Goal: Transaction & Acquisition: Purchase product/service

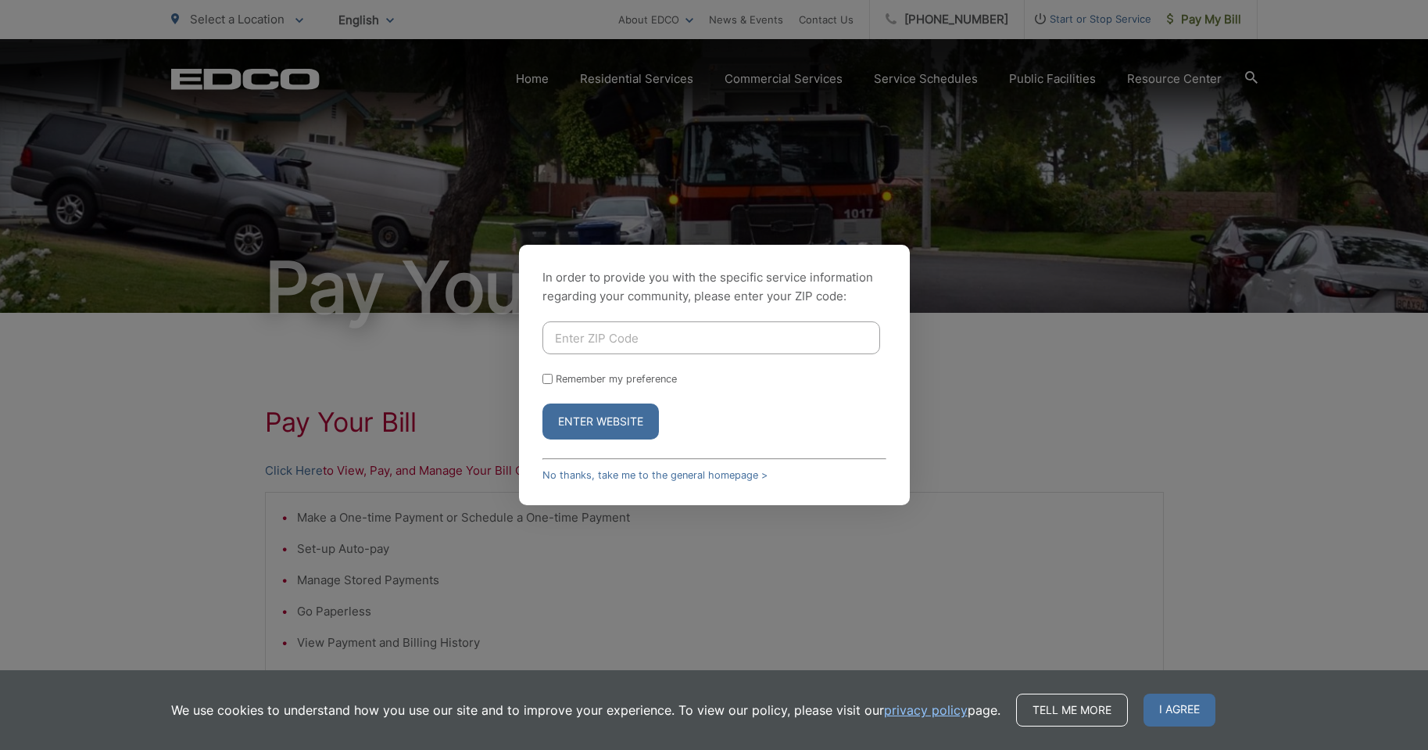
click at [654, 337] on input "Enter ZIP Code" at bounding box center [712, 337] width 338 height 33
type input "91977"
click at [543, 403] on button "Enter Website" at bounding box center [601, 421] width 116 height 36
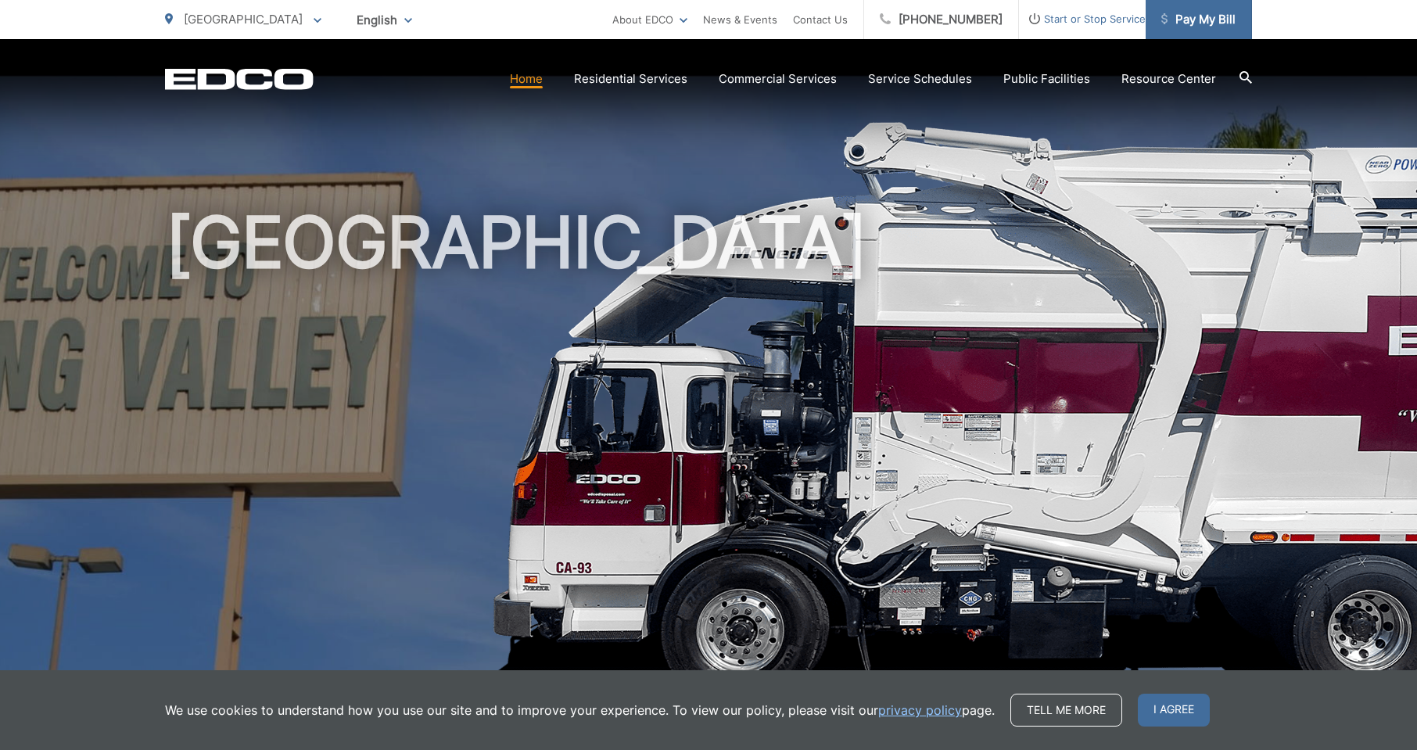
click at [1194, 23] on span "Pay My Bill" at bounding box center [1198, 19] width 74 height 19
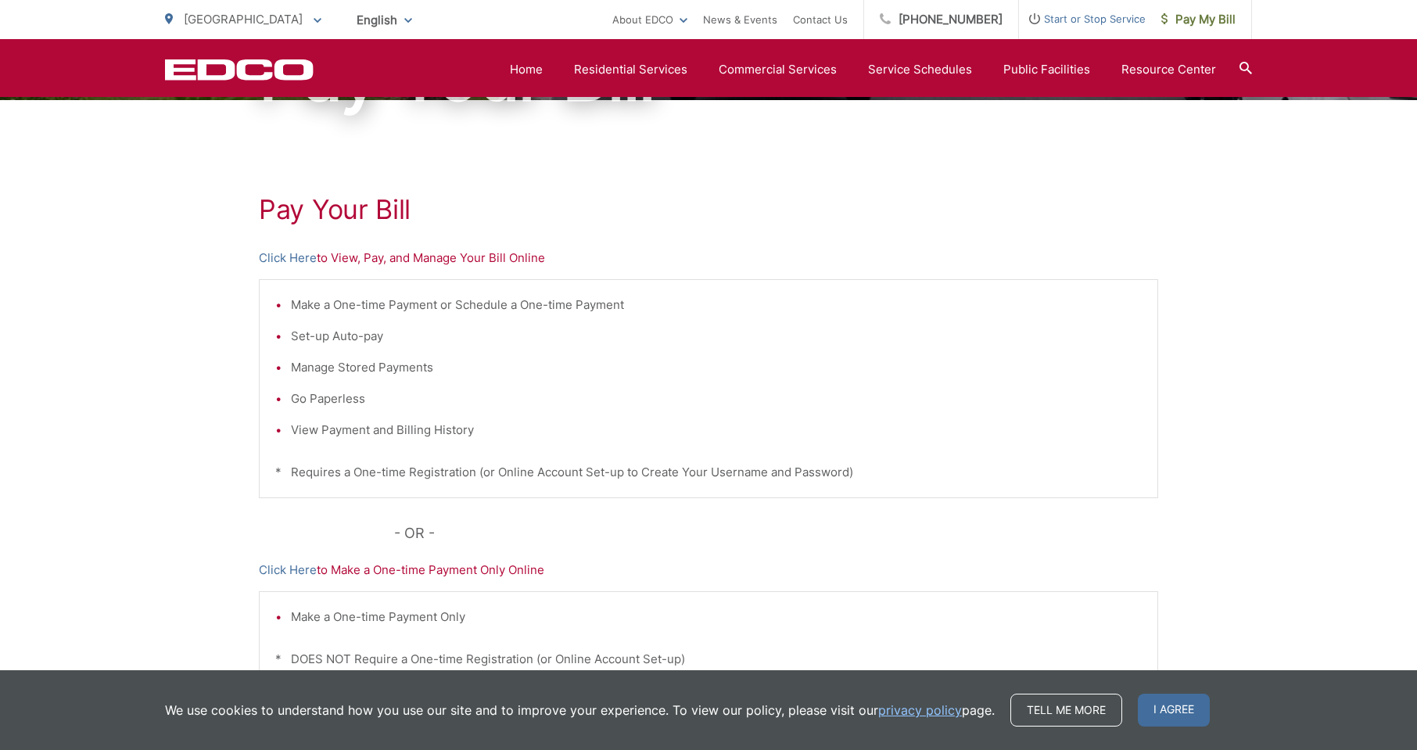
scroll to position [206, 0]
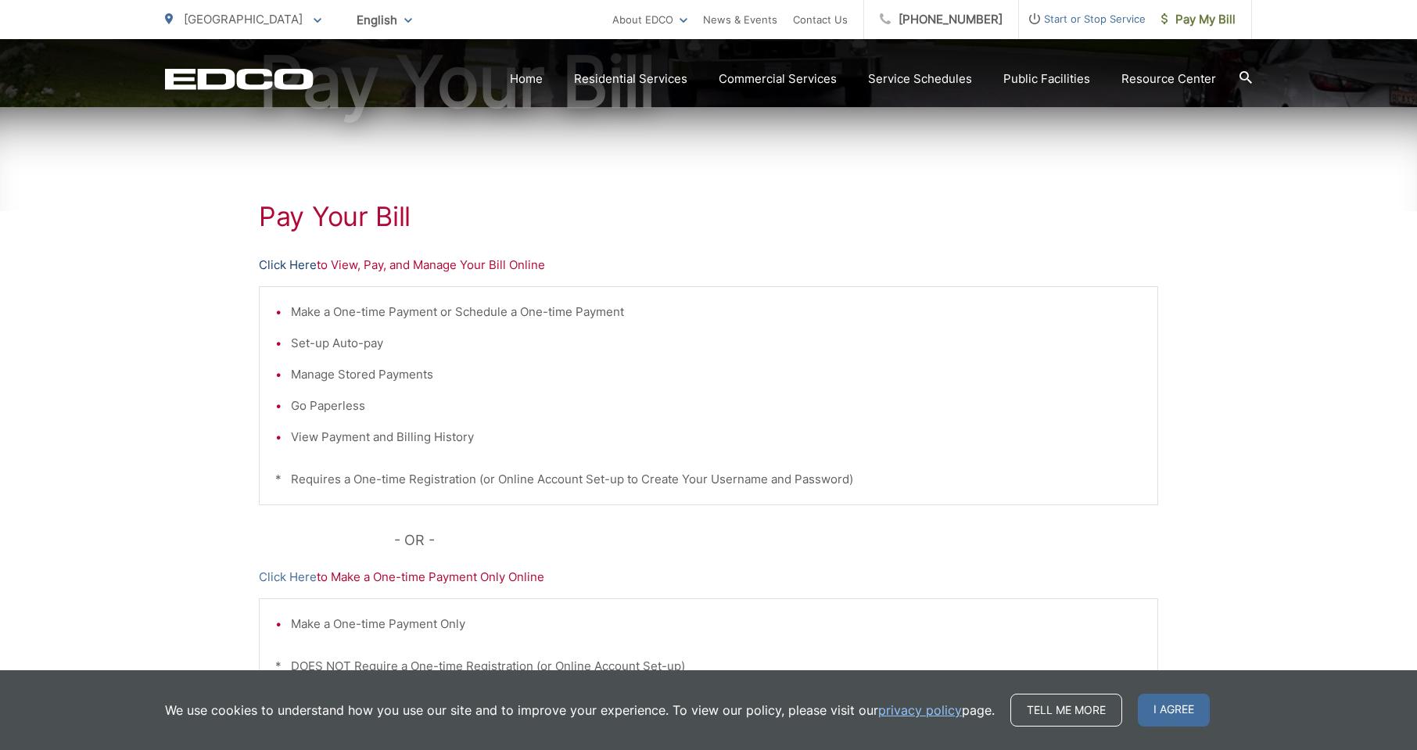
click at [296, 265] on link "Click Here" at bounding box center [288, 265] width 58 height 19
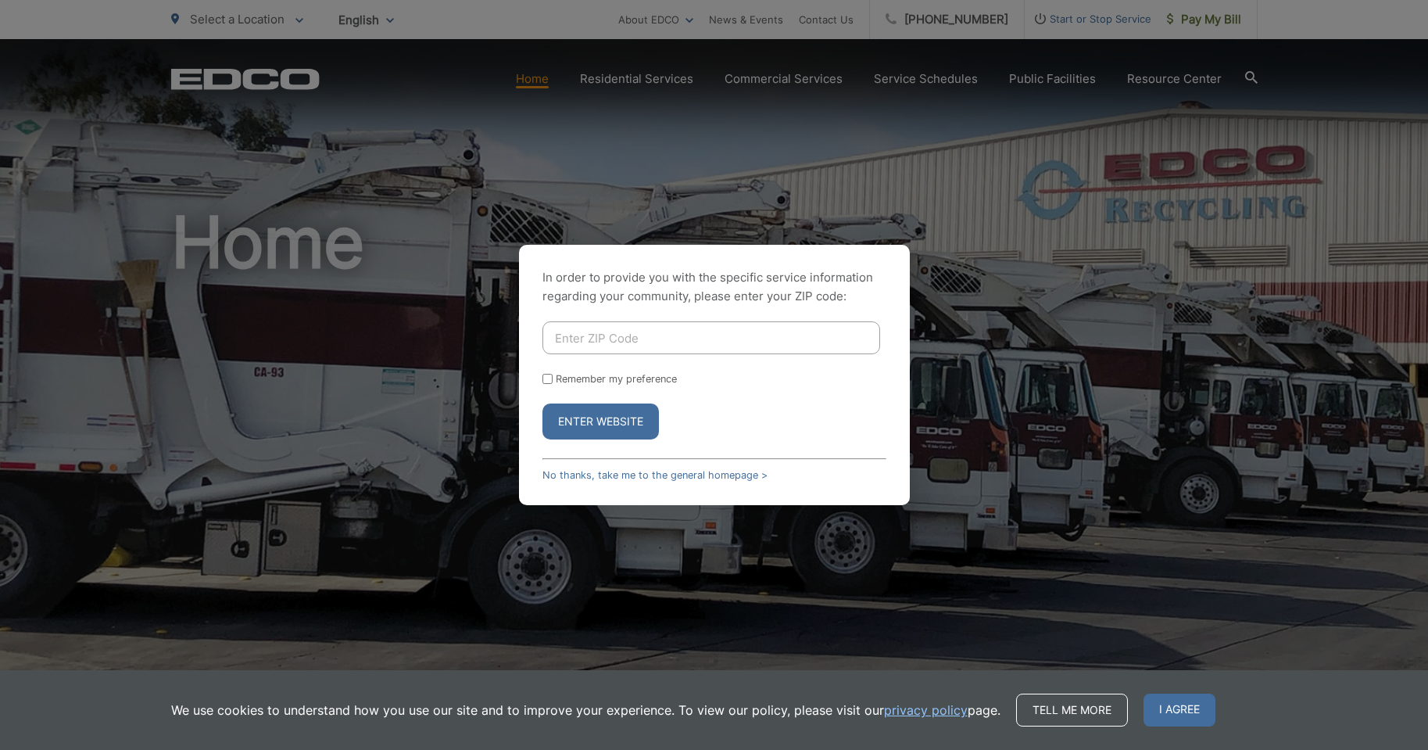
click at [629, 339] on input "Enter ZIP Code" at bounding box center [712, 337] width 338 height 33
type input "91977"
click at [610, 420] on button "Enter Website" at bounding box center [601, 421] width 116 height 36
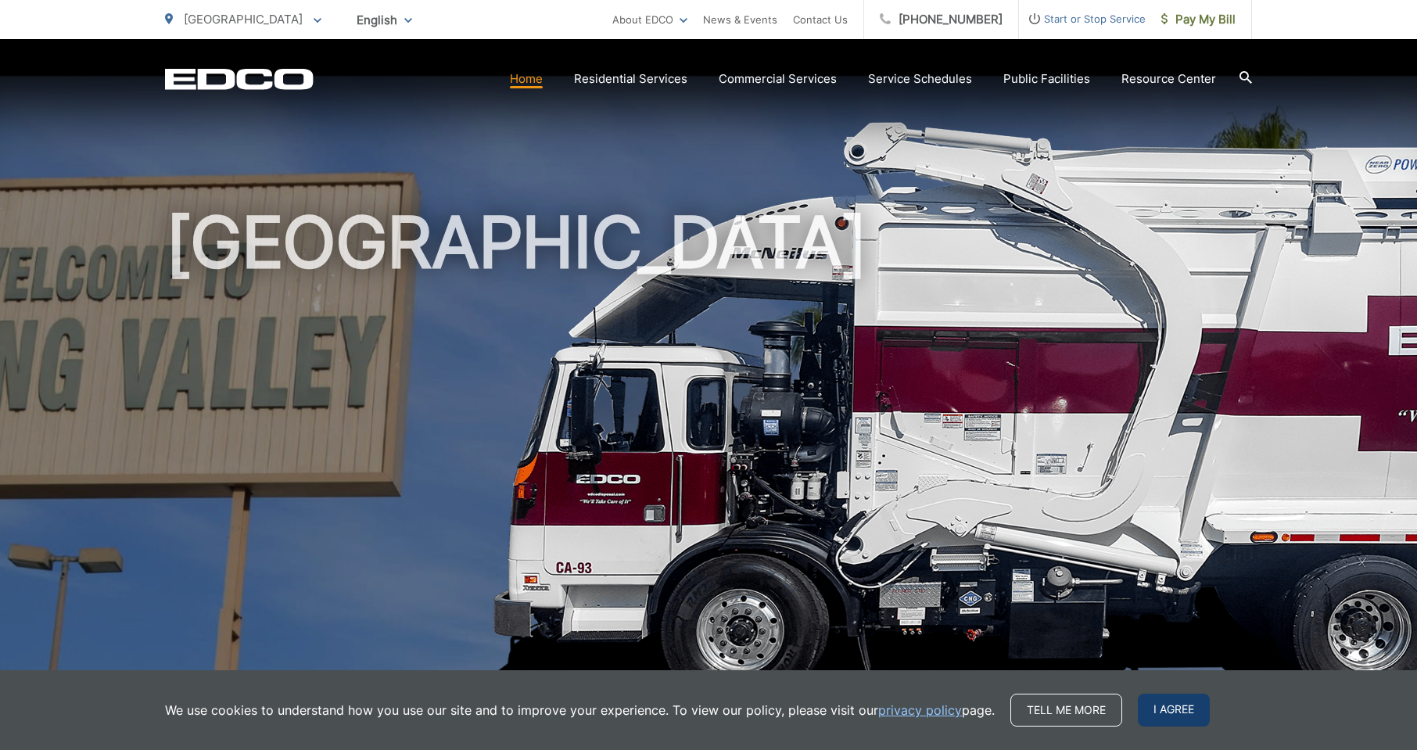
click at [1156, 709] on span "I agree" at bounding box center [1174, 709] width 72 height 33
